Goal: Information Seeking & Learning: Learn about a topic

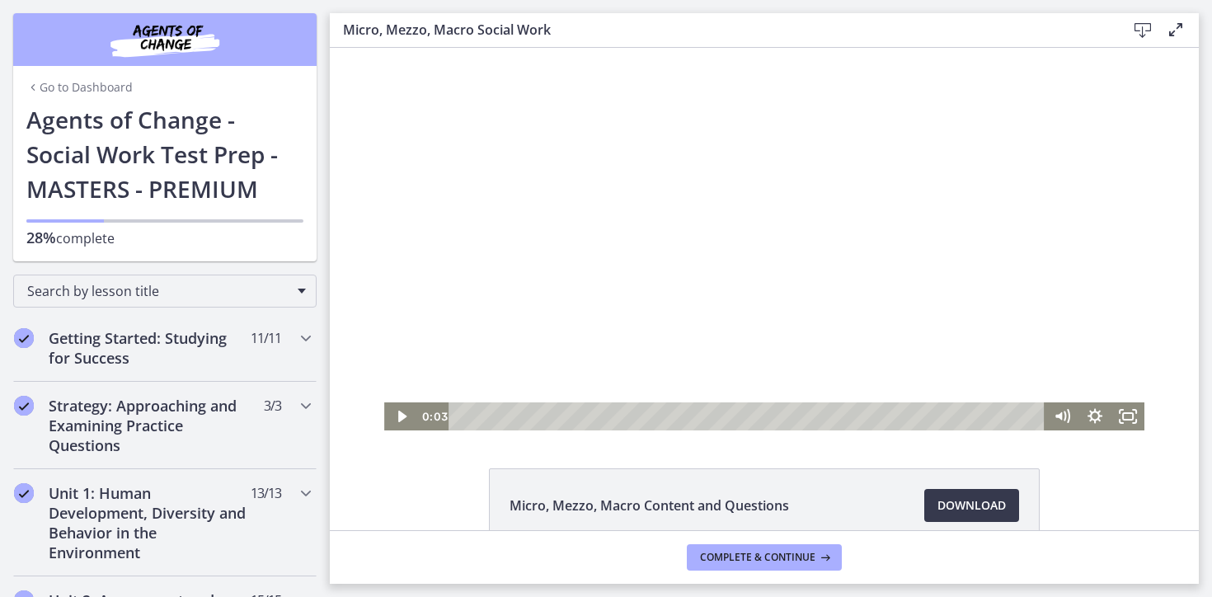
scroll to position [585, 0]
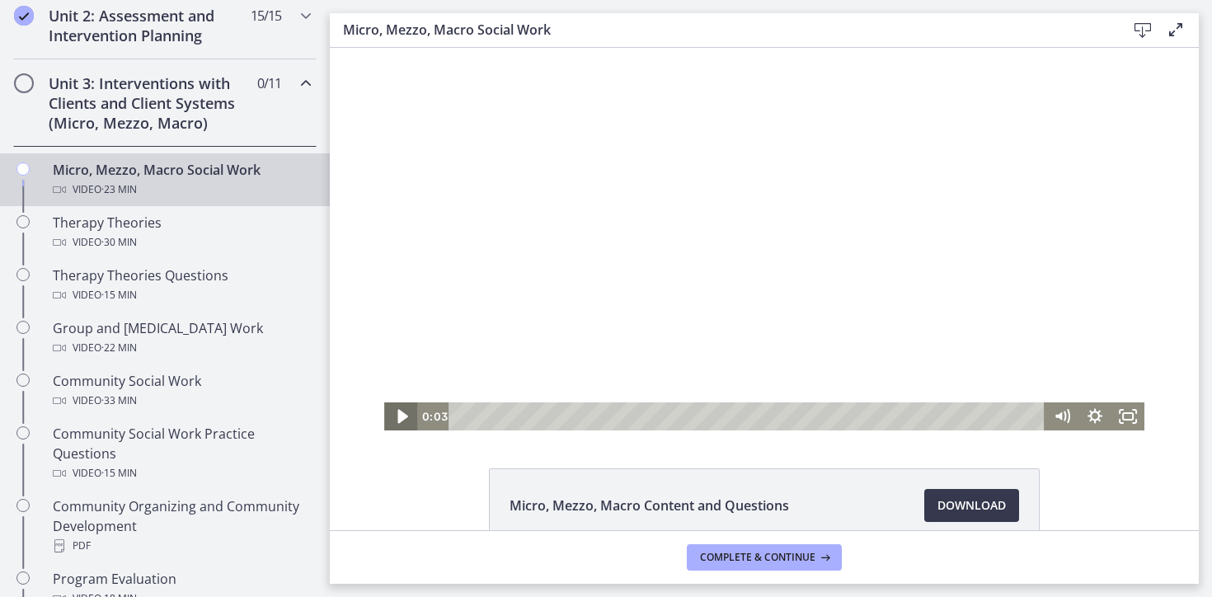
click at [389, 403] on icon "Play Video" at bounding box center [403, 417] width 40 height 34
click at [1126, 418] on icon "Fullscreen" at bounding box center [1128, 416] width 33 height 28
click at [565, 336] on div at bounding box center [764, 239] width 760 height 383
click at [536, 310] on div at bounding box center [764, 239] width 760 height 383
click at [885, 419] on div "16:33" at bounding box center [749, 416] width 576 height 28
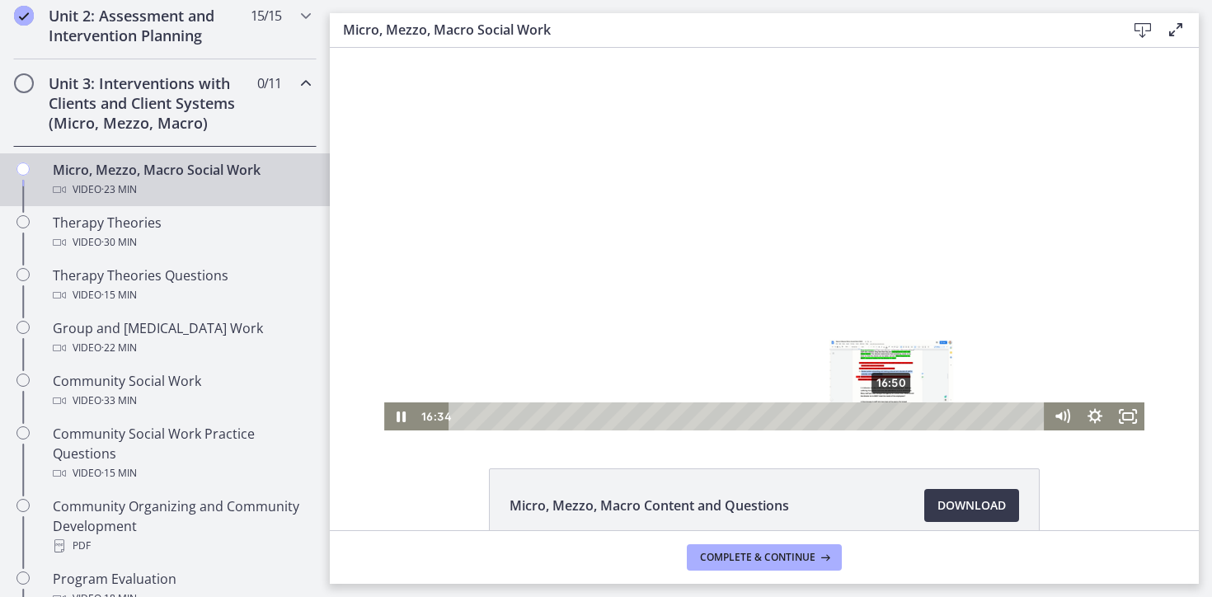
click at [892, 416] on div "16:50" at bounding box center [749, 416] width 576 height 28
click at [904, 416] on div "17:15" at bounding box center [749, 416] width 576 height 28
click at [938, 305] on div at bounding box center [764, 239] width 760 height 383
click at [957, 414] on div "19:23" at bounding box center [749, 416] width 576 height 28
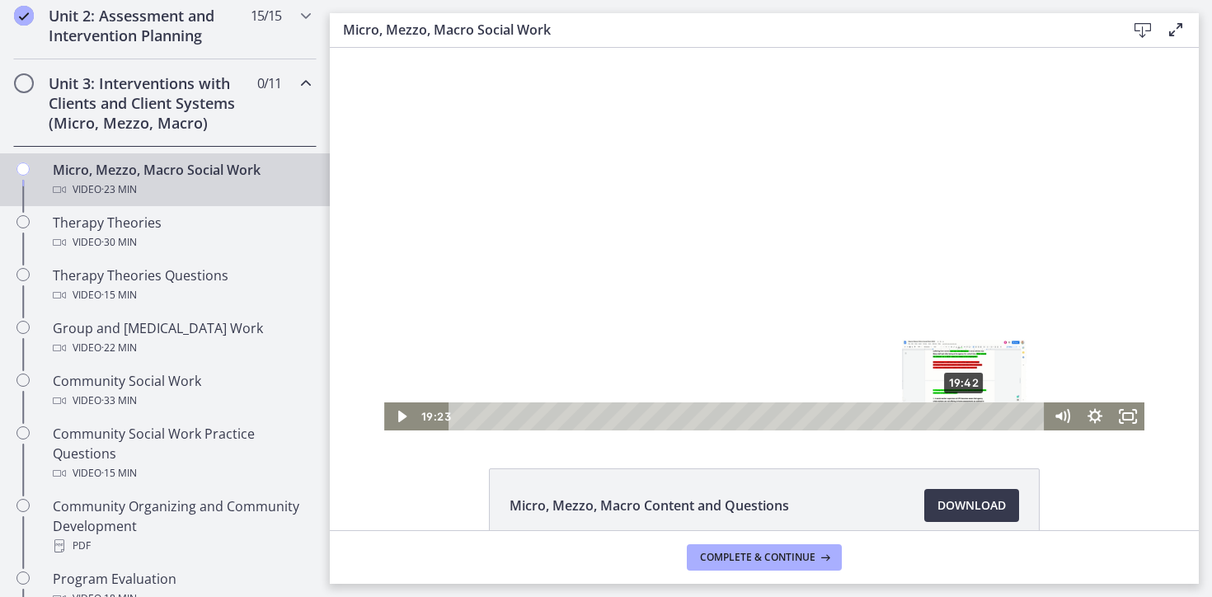
click at [966, 415] on div "19:42" at bounding box center [749, 416] width 576 height 28
click at [977, 415] on div "20:03" at bounding box center [749, 416] width 576 height 28
click at [984, 416] on div "20:24" at bounding box center [749, 416] width 576 height 28
click at [1013, 411] on div "21:30" at bounding box center [749, 416] width 576 height 28
click at [1026, 417] on div "22:03" at bounding box center [749, 416] width 576 height 28
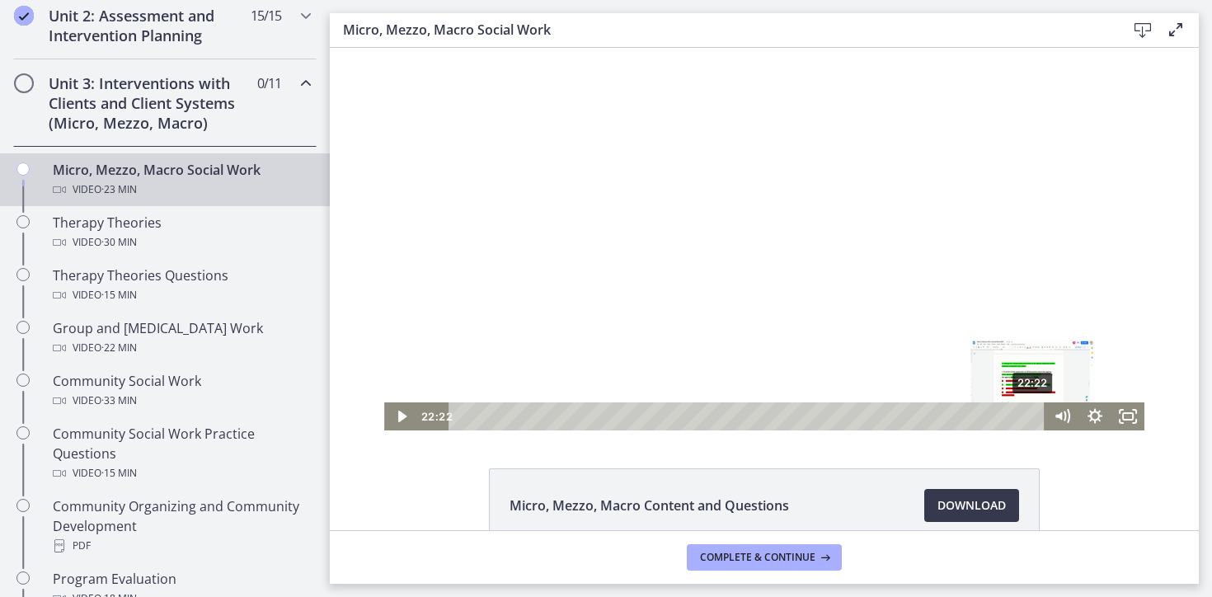
click at [1034, 418] on div "22:22" at bounding box center [749, 416] width 576 height 28
click at [1059, 338] on div at bounding box center [764, 239] width 760 height 383
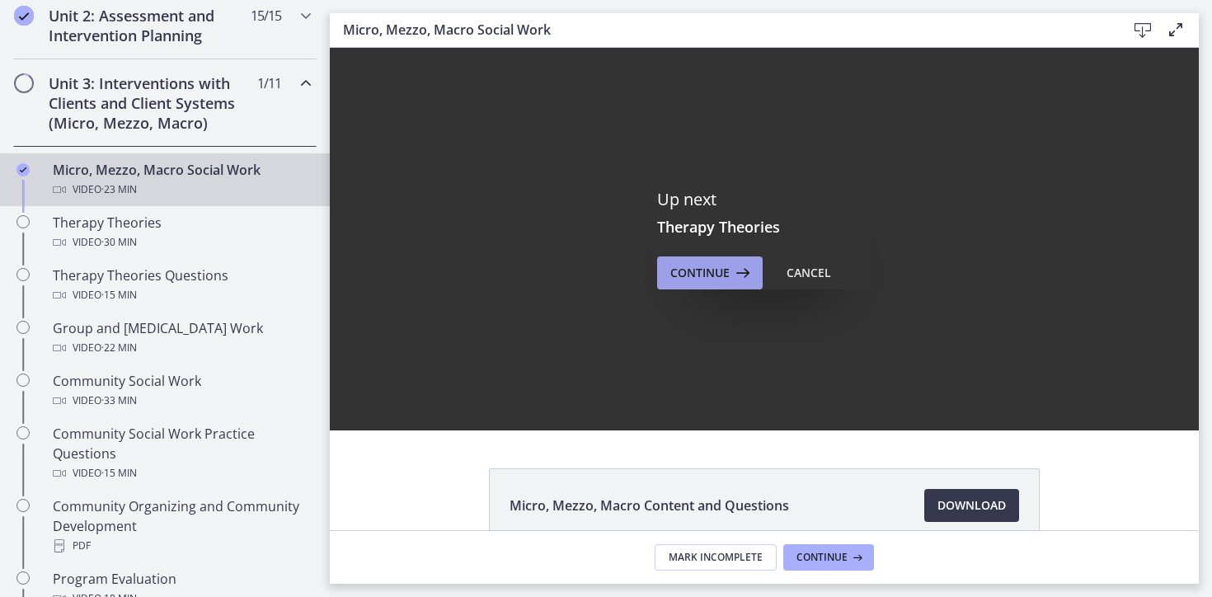
click at [696, 268] on span "Continue" at bounding box center [699, 273] width 59 height 20
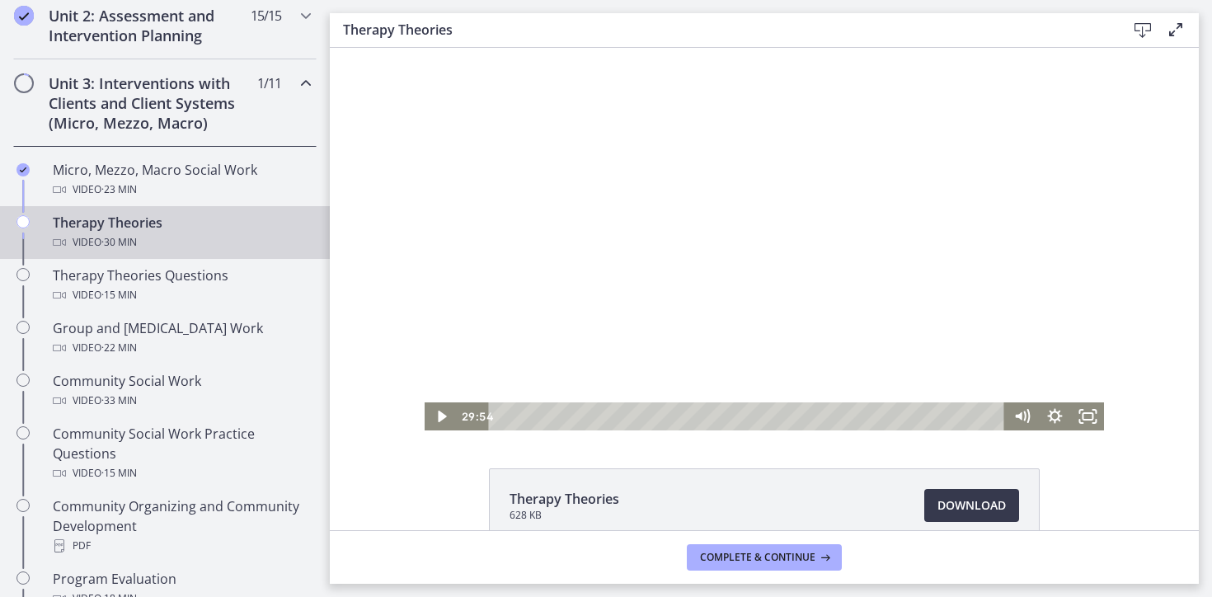
click at [693, 269] on div at bounding box center [765, 239] width 680 height 383
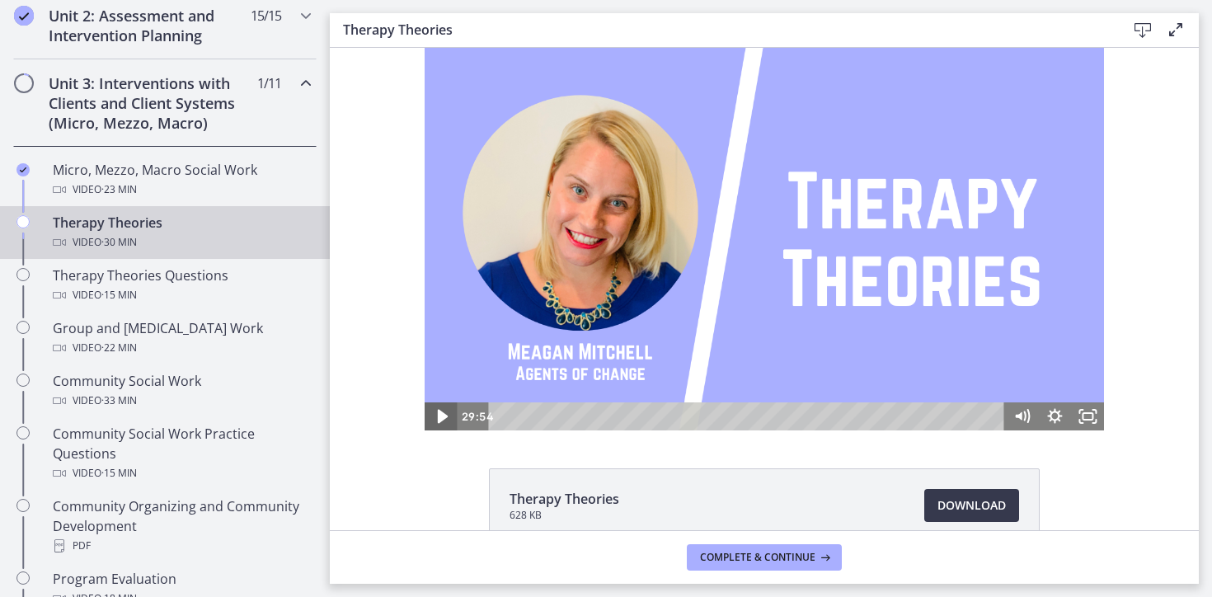
click at [434, 414] on icon "Play Video" at bounding box center [442, 417] width 40 height 34
click at [431, 421] on icon "Play Video" at bounding box center [442, 417] width 40 height 34
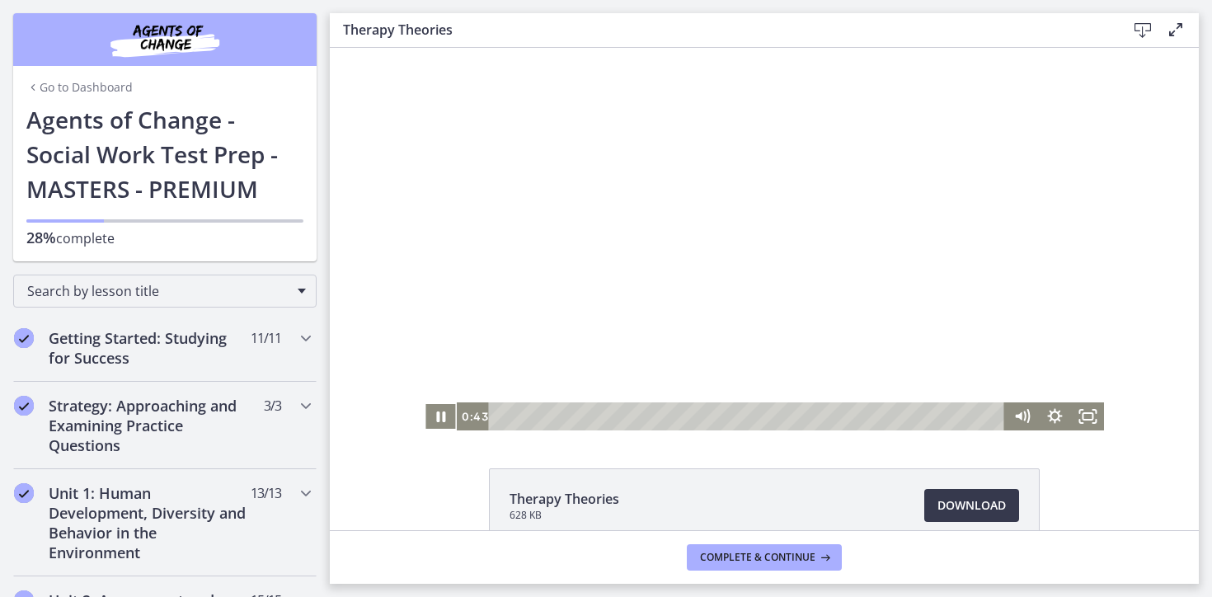
click at [690, 296] on div at bounding box center [765, 239] width 680 height 383
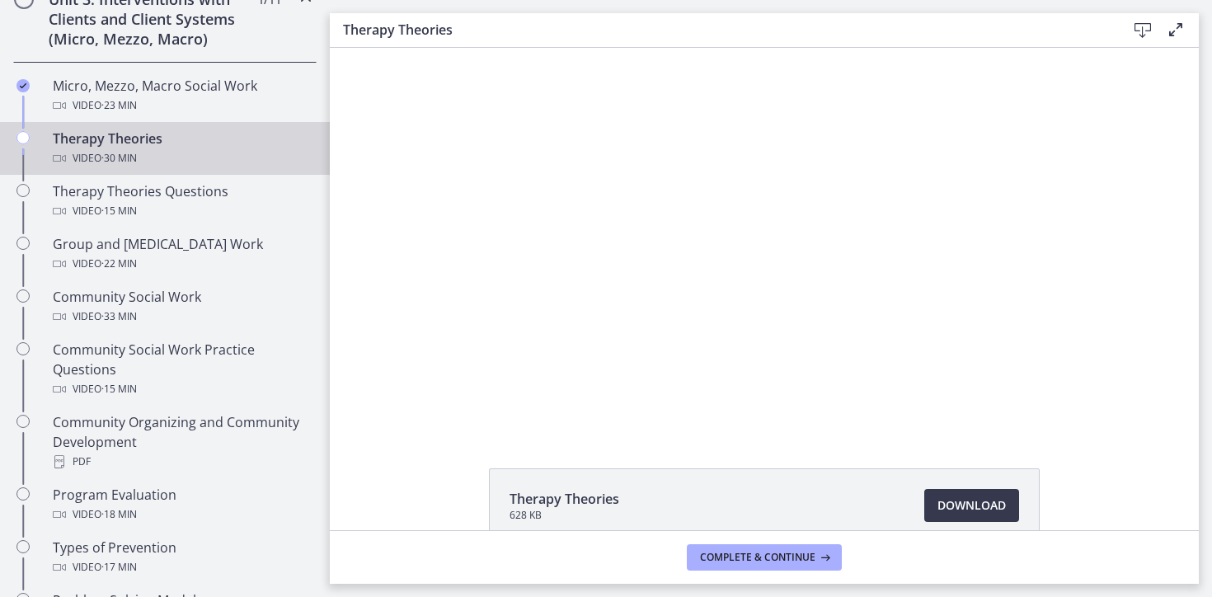
scroll to position [670, 0]
